Goal: Information Seeking & Learning: Learn about a topic

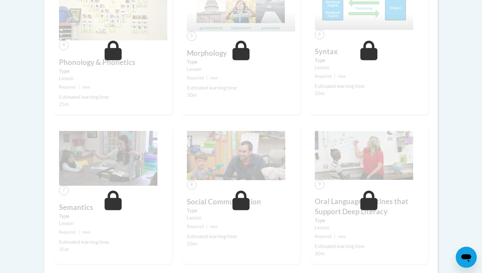
scroll to position [424, 0]
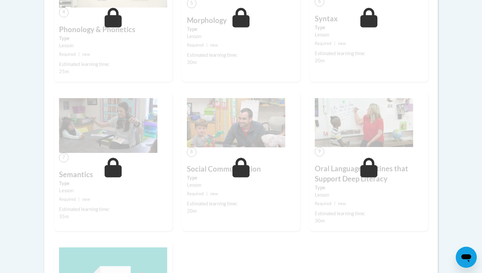
click at [222, 121] on img at bounding box center [236, 122] width 98 height 49
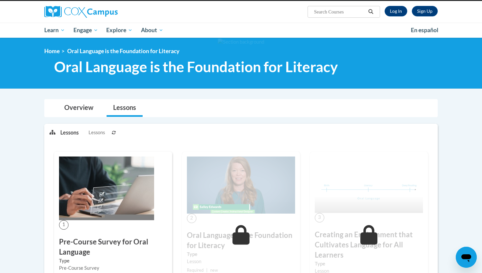
scroll to position [0, 0]
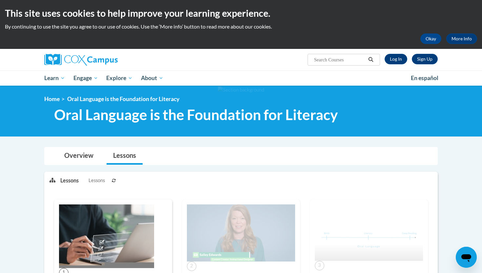
click at [396, 53] on div "Sign Up Log In Search Search..." at bounding box center [308, 57] width 269 height 17
click at [397, 64] on link "Log In" at bounding box center [395, 59] width 23 height 10
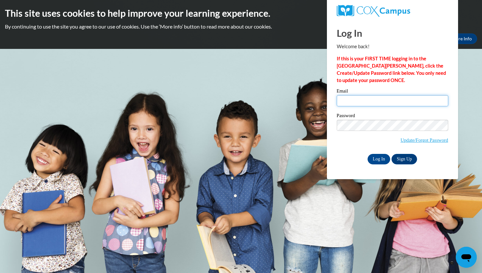
click at [375, 104] on input "Email" at bounding box center [391, 100] width 111 height 11
type input "srleonard@butler.edu"
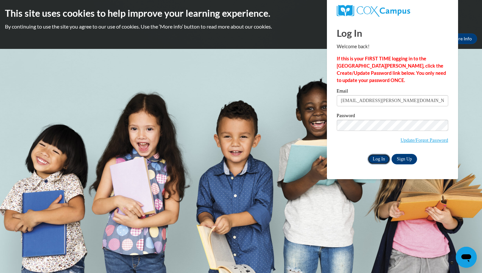
click at [380, 158] on input "Log In" at bounding box center [378, 159] width 23 height 10
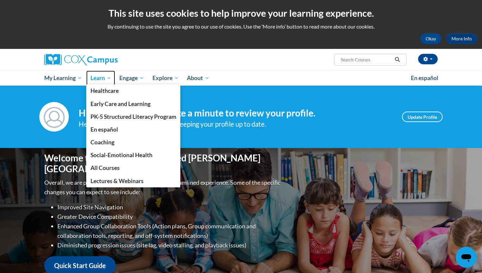
click at [101, 80] on span "Learn" at bounding box center [100, 78] width 21 height 8
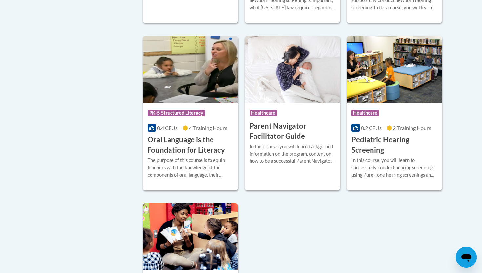
scroll to position [1388, 0]
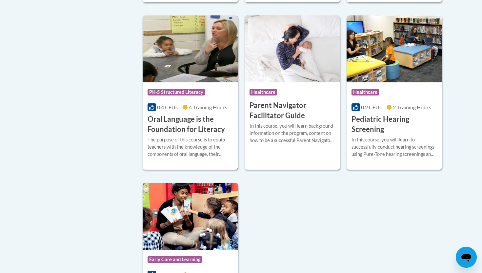
click at [188, 162] on div "The purpose of this course is to equip teachers with the knowledge of the compo…" at bounding box center [190, 149] width 86 height 27
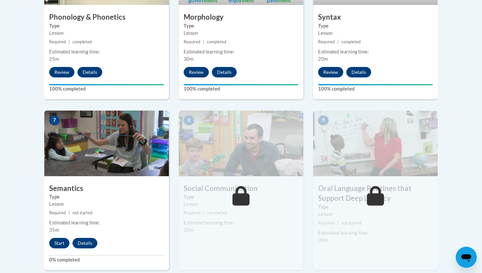
scroll to position [472, 0]
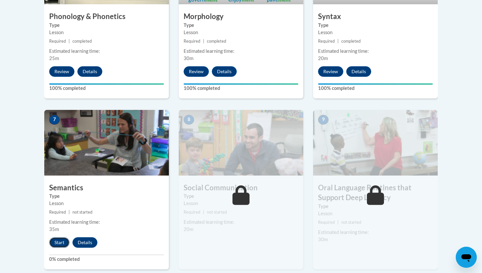
click at [62, 241] on button "Start" at bounding box center [59, 242] width 20 height 10
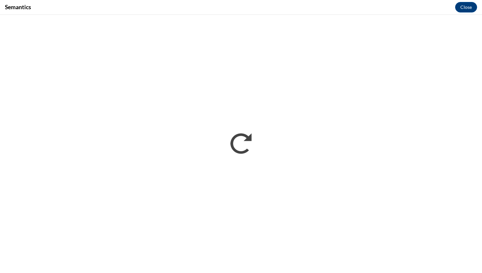
scroll to position [0, 0]
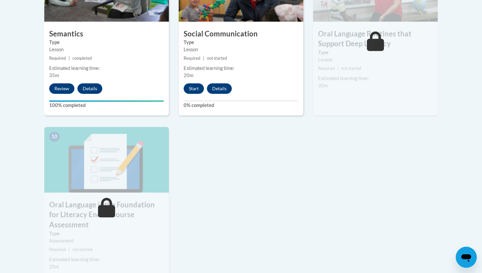
scroll to position [627, 0]
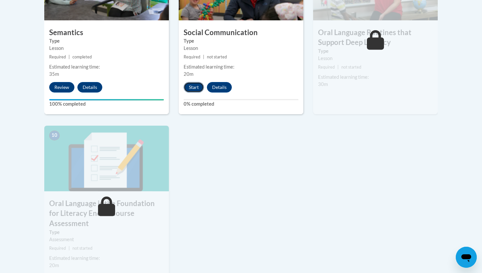
click at [197, 86] on button "Start" at bounding box center [193, 87] width 20 height 10
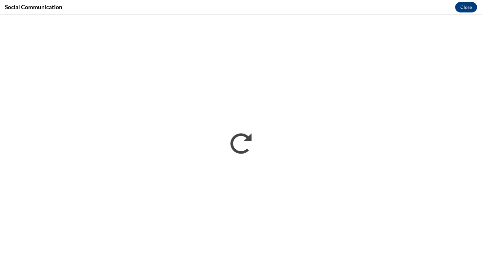
scroll to position [0, 0]
